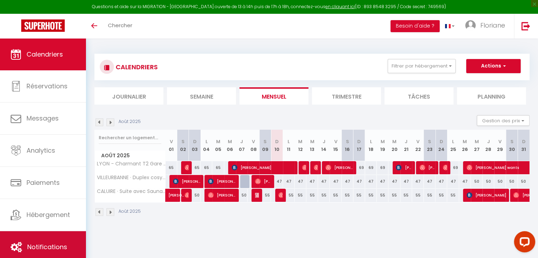
click at [37, 244] on span "Notifications" at bounding box center [47, 247] width 40 height 9
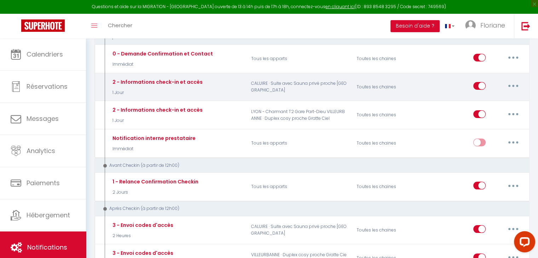
scroll to position [94, 0]
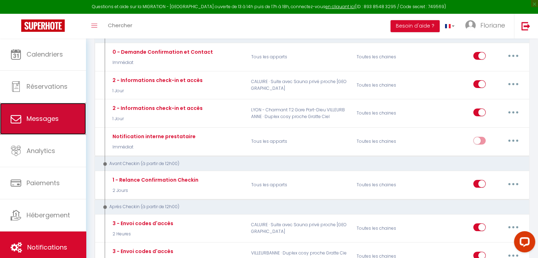
click at [44, 117] on span "Messages" at bounding box center [43, 118] width 32 height 9
select select "message"
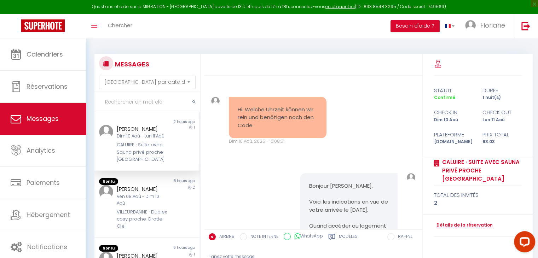
scroll to position [807, 0]
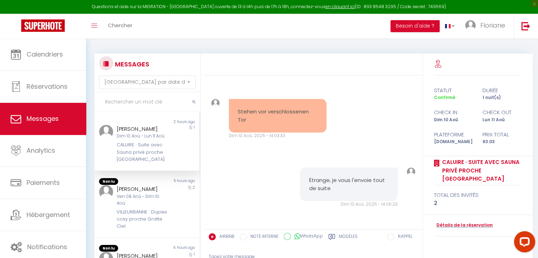
click at [137, 141] on div "[PERSON_NAME] Dim 10 Aoû - Lun 11 Aoû CALUIRE · Suite avec Sauna privé proche […" at bounding box center [142, 144] width 61 height 39
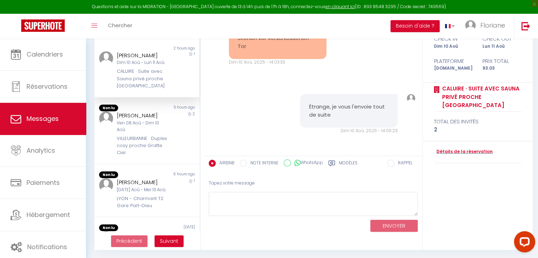
click at [344, 164] on label "Modèles" at bounding box center [348, 164] width 19 height 9
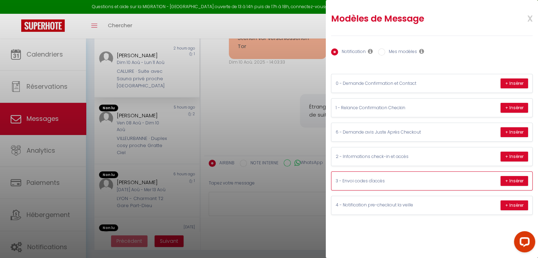
click at [384, 180] on p "3 - Envoi codes d'accès" at bounding box center [389, 181] width 106 height 7
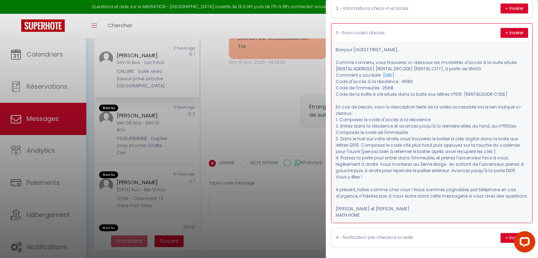
scroll to position [158, 0]
click at [510, 28] on button "+ Insérer" at bounding box center [514, 33] width 28 height 10
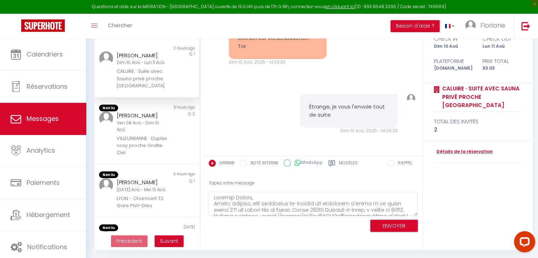
click at [385, 224] on button "ENVOYER" at bounding box center [393, 226] width 47 height 12
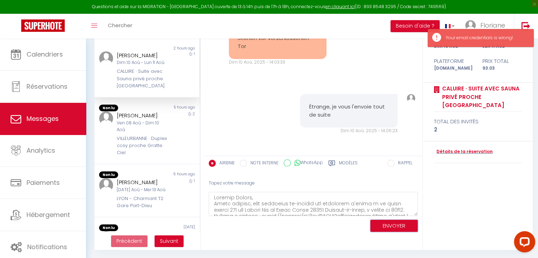
click at [383, 225] on button "ENVOYER" at bounding box center [393, 226] width 47 height 12
click at [385, 225] on button "ENVOYER" at bounding box center [393, 226] width 47 height 12
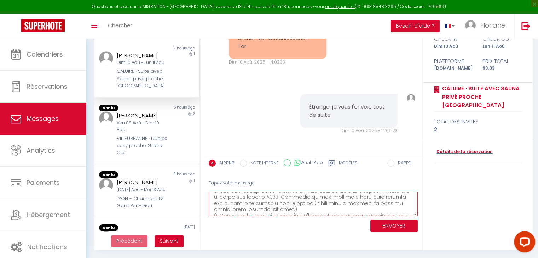
scroll to position [32, 0]
drag, startPoint x: 312, startPoint y: 208, endPoint x: 282, endPoint y: 194, distance: 33.4
click at [282, 194] on textarea at bounding box center [313, 204] width 209 height 24
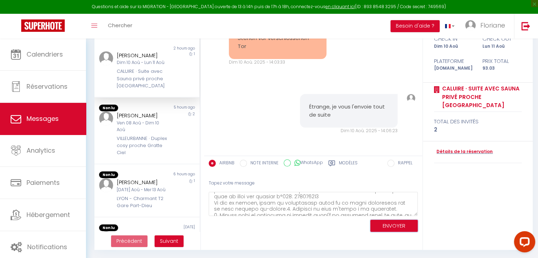
click at [387, 226] on button "ENVOYER" at bounding box center [393, 226] width 47 height 12
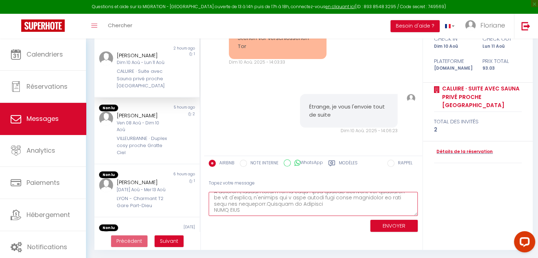
click at [262, 203] on textarea at bounding box center [313, 204] width 209 height 24
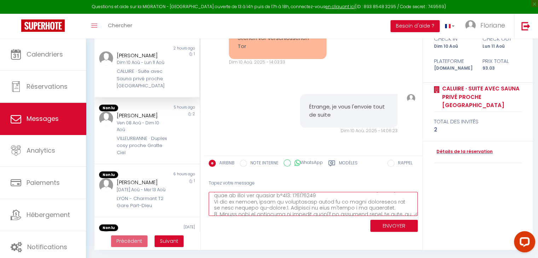
scroll to position [28, 0]
drag, startPoint x: 303, startPoint y: 210, endPoint x: 285, endPoint y: 204, distance: 18.9
click at [285, 204] on textarea at bounding box center [313, 204] width 209 height 24
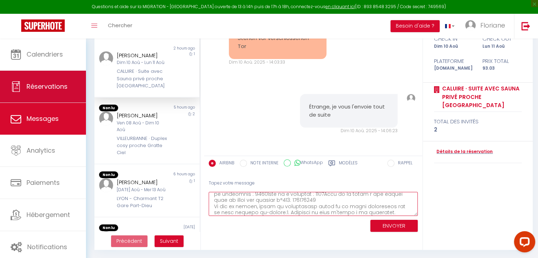
type textarea "Loremip Dolors, Ametc adipisc, elit seddoeius te-incidid utl etdolorem a'enima …"
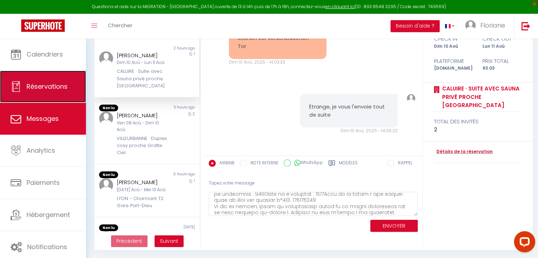
click at [47, 91] on span "Réservations" at bounding box center [47, 86] width 41 height 9
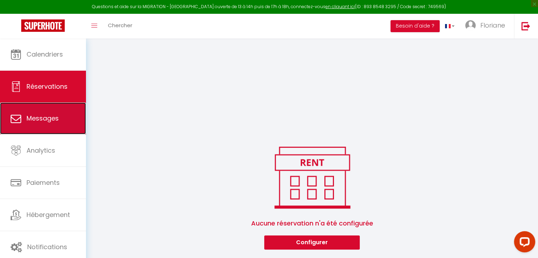
scroll to position [483, 0]
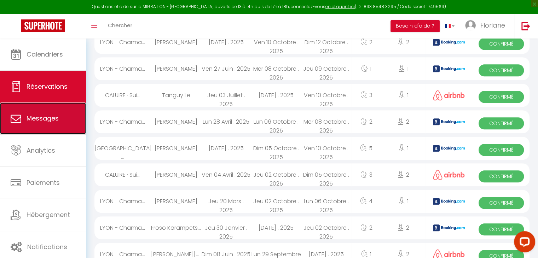
click at [37, 116] on span "Messages" at bounding box center [43, 118] width 32 height 9
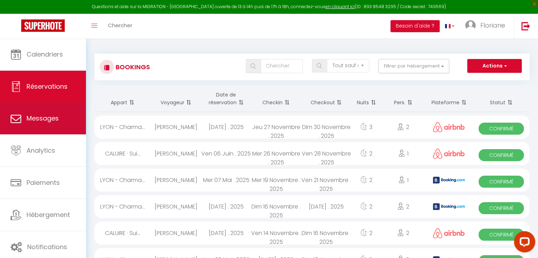
select select "message"
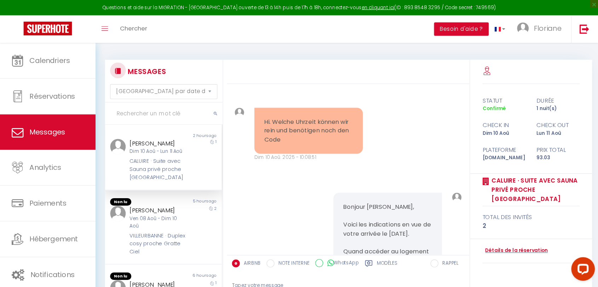
scroll to position [867, 0]
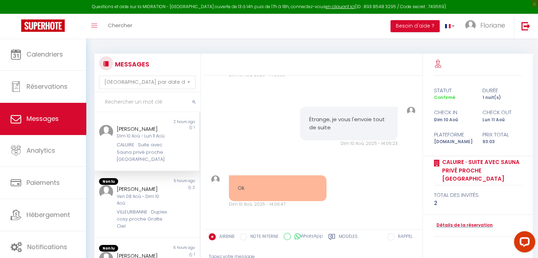
click at [236, 253] on div "Tapez votre message" at bounding box center [313, 256] width 209 height 17
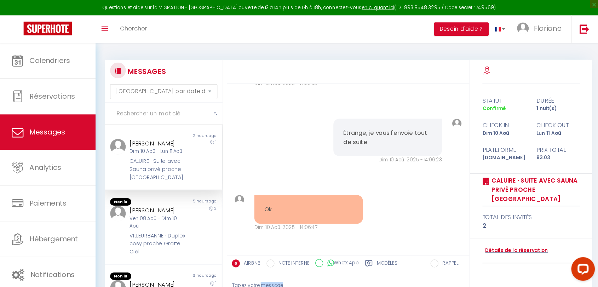
scroll to position [772, 0]
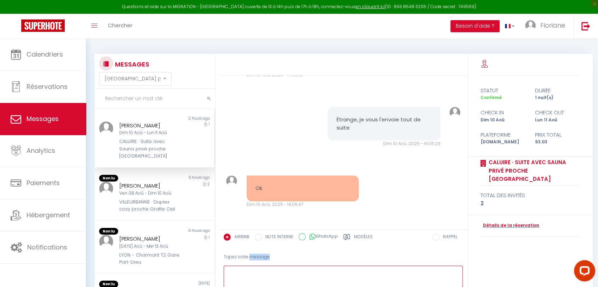
drag, startPoint x: 475, startPoint y: 4, endPoint x: 285, endPoint y: 273, distance: 330.0
click at [285, 258] on textarea at bounding box center [343, 278] width 239 height 24
paste textarea "Loremip Dolors, Ametc adipisc, elit seddoeius te-incidid utl etdolorem a'enima …"
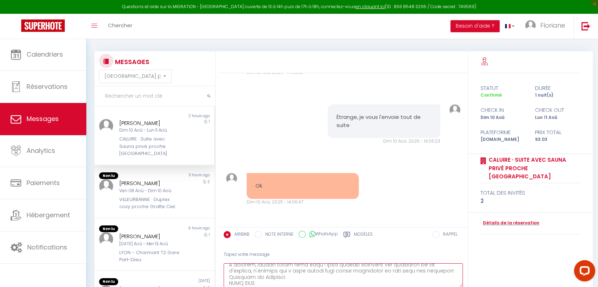
scroll to position [42, 0]
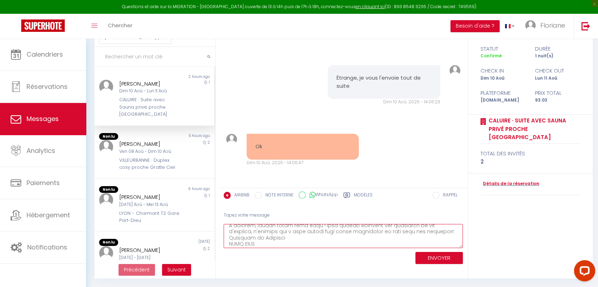
type textarea "Loremip Dolors, Ametc adipisc, elit seddoeius te-incidid utl etdolorem a'enima …"
click at [431, 258] on button "ENVOYER" at bounding box center [438, 258] width 47 height 12
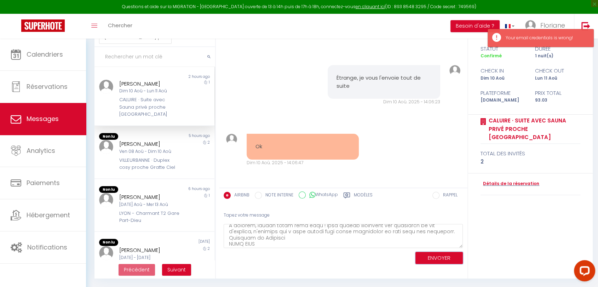
click at [430, 258] on button "ENVOYER" at bounding box center [438, 258] width 47 height 12
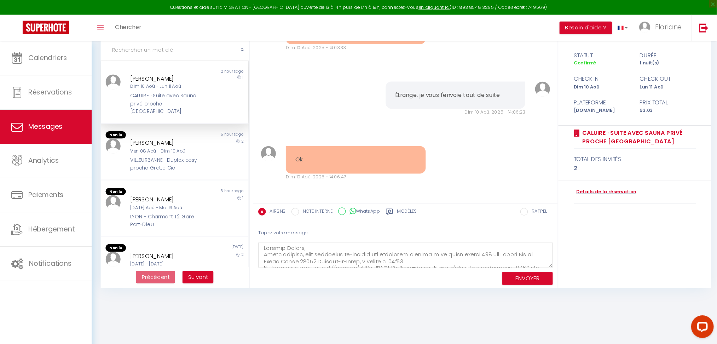
scroll to position [700, 0]
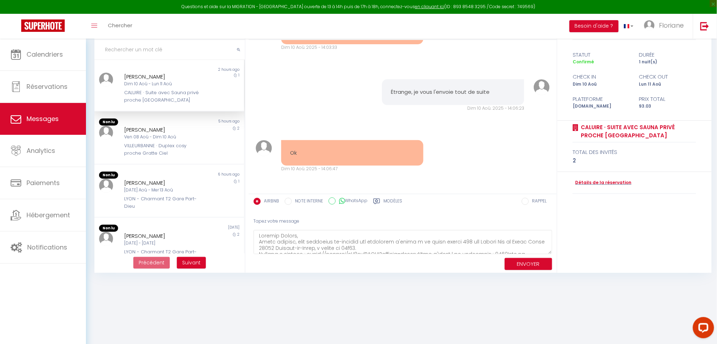
drag, startPoint x: 598, startPoint y: 2, endPoint x: 458, endPoint y: 156, distance: 209.0
click at [458, 156] on div "Ok Dim 10 Aoû. 2025 - 14:06:47 Note Sms Ok Dim 10 Aoû. 2025 - 14:06:47" at bounding box center [402, 156] width 303 height 60
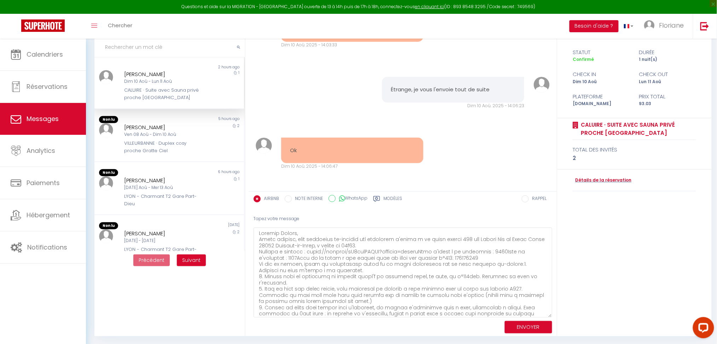
drag, startPoint x: 551, startPoint y: 248, endPoint x: 537, endPoint y: 314, distance: 68.4
click at [537, 258] on textarea at bounding box center [403, 272] width 298 height 90
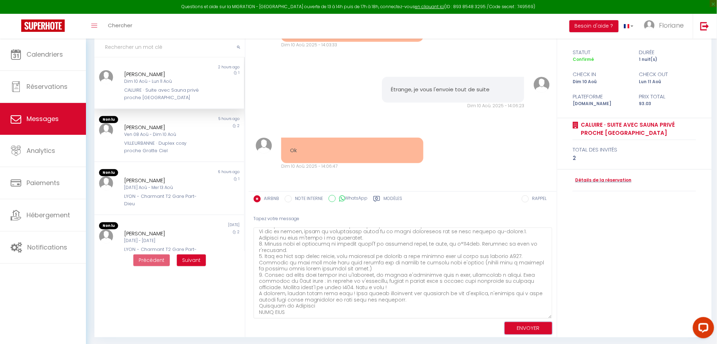
click at [517, 258] on button "ENVOYER" at bounding box center [528, 328] width 47 height 12
click at [543, 40] on div "Your email credentials is wrong!" at bounding box center [660, 38] width 106 height 18
click at [543, 37] on link "Floriane" at bounding box center [666, 26] width 54 height 25
click at [514, 258] on button "ENVOYER" at bounding box center [528, 328] width 47 height 12
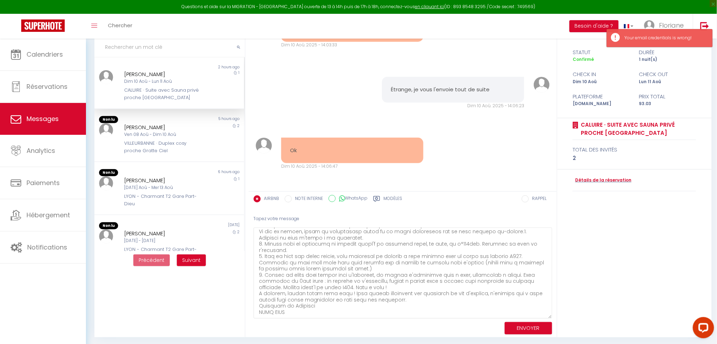
click at [514, 258] on body "Questions et aide sur la MIGRATION - [GEOGRAPHIC_DATA] ouverte de 13 à 14h puis…" at bounding box center [358, 172] width 717 height 345
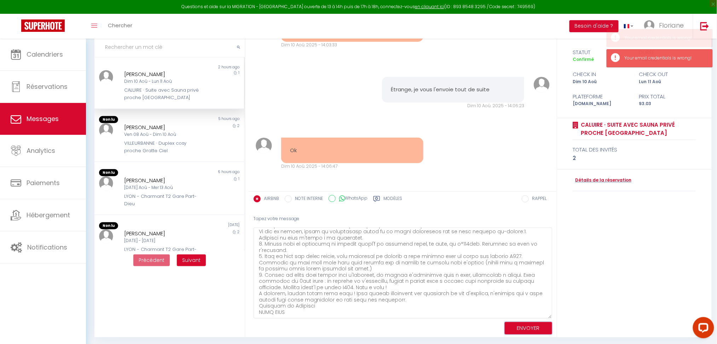
click at [514, 258] on button "ENVOYER" at bounding box center [528, 328] width 47 height 12
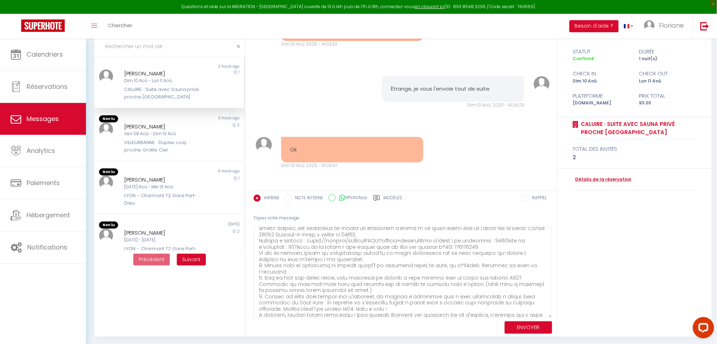
scroll to position [13, 0]
drag, startPoint x: 442, startPoint y: 285, endPoint x: 402, endPoint y: 273, distance: 42.2
click at [402, 258] on textarea at bounding box center [403, 272] width 298 height 91
